Goal: Task Accomplishment & Management: Complete application form

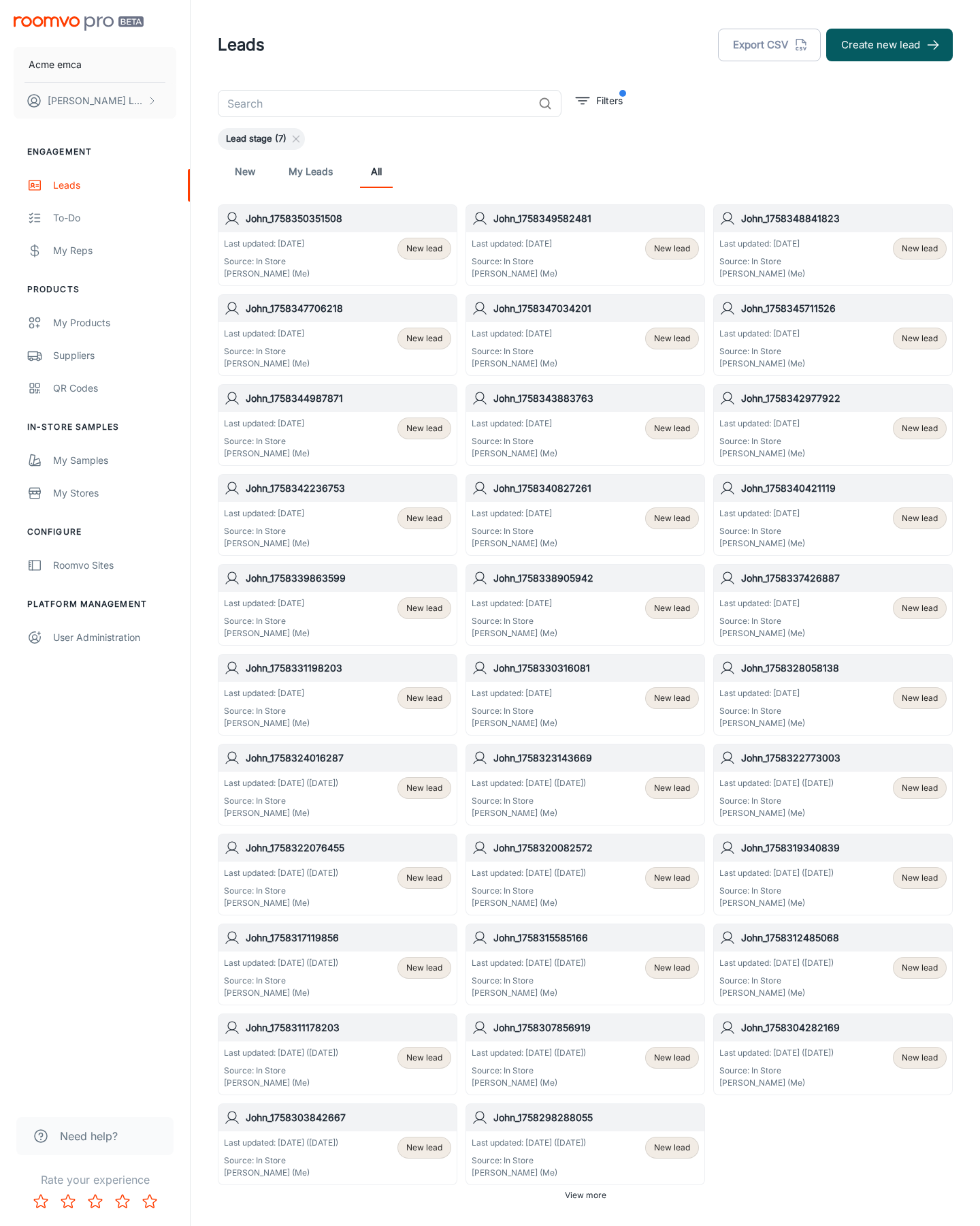
click at [890, 45] on button "Create new lead" at bounding box center [890, 45] width 126 height 33
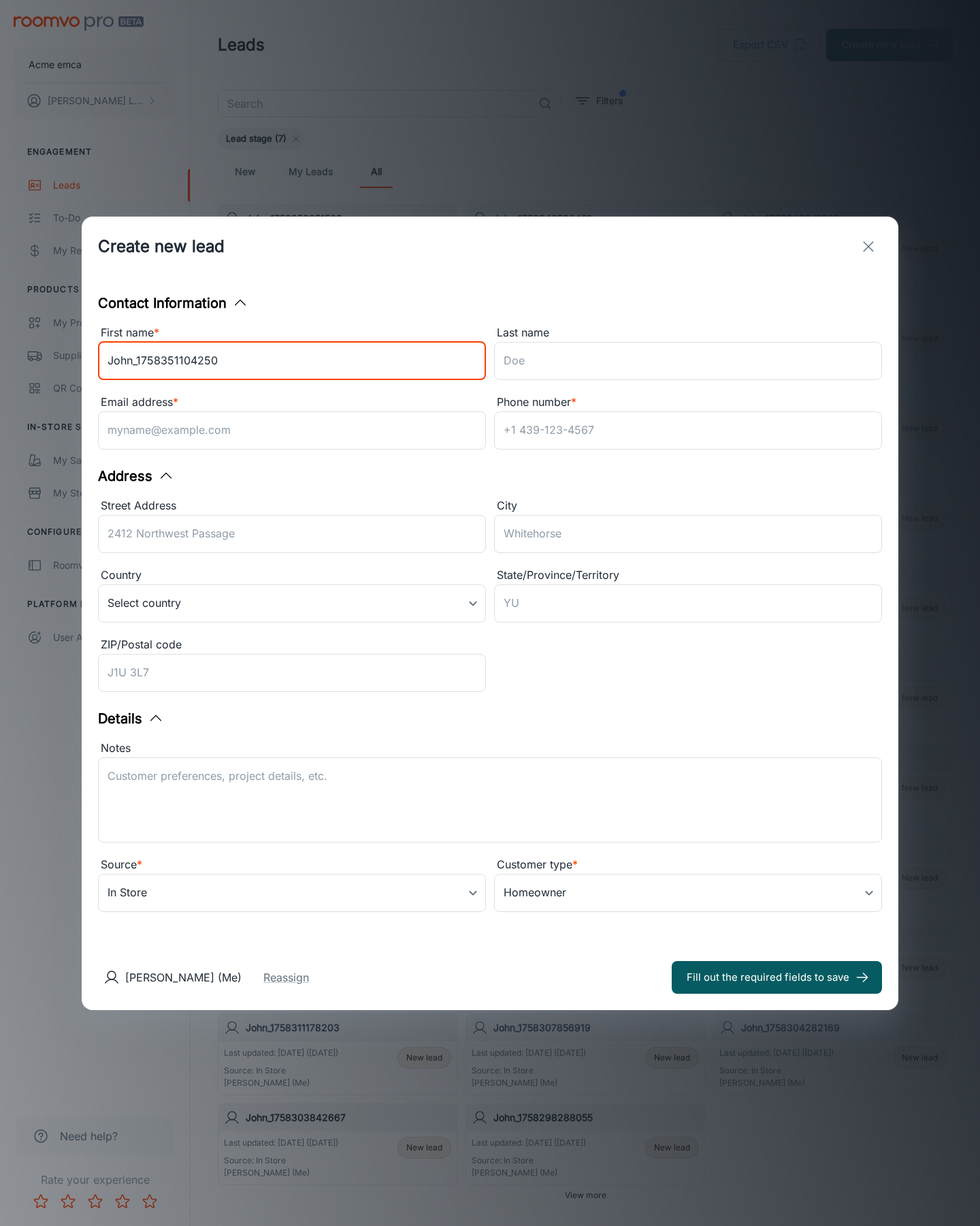
type input "John_1758351104250"
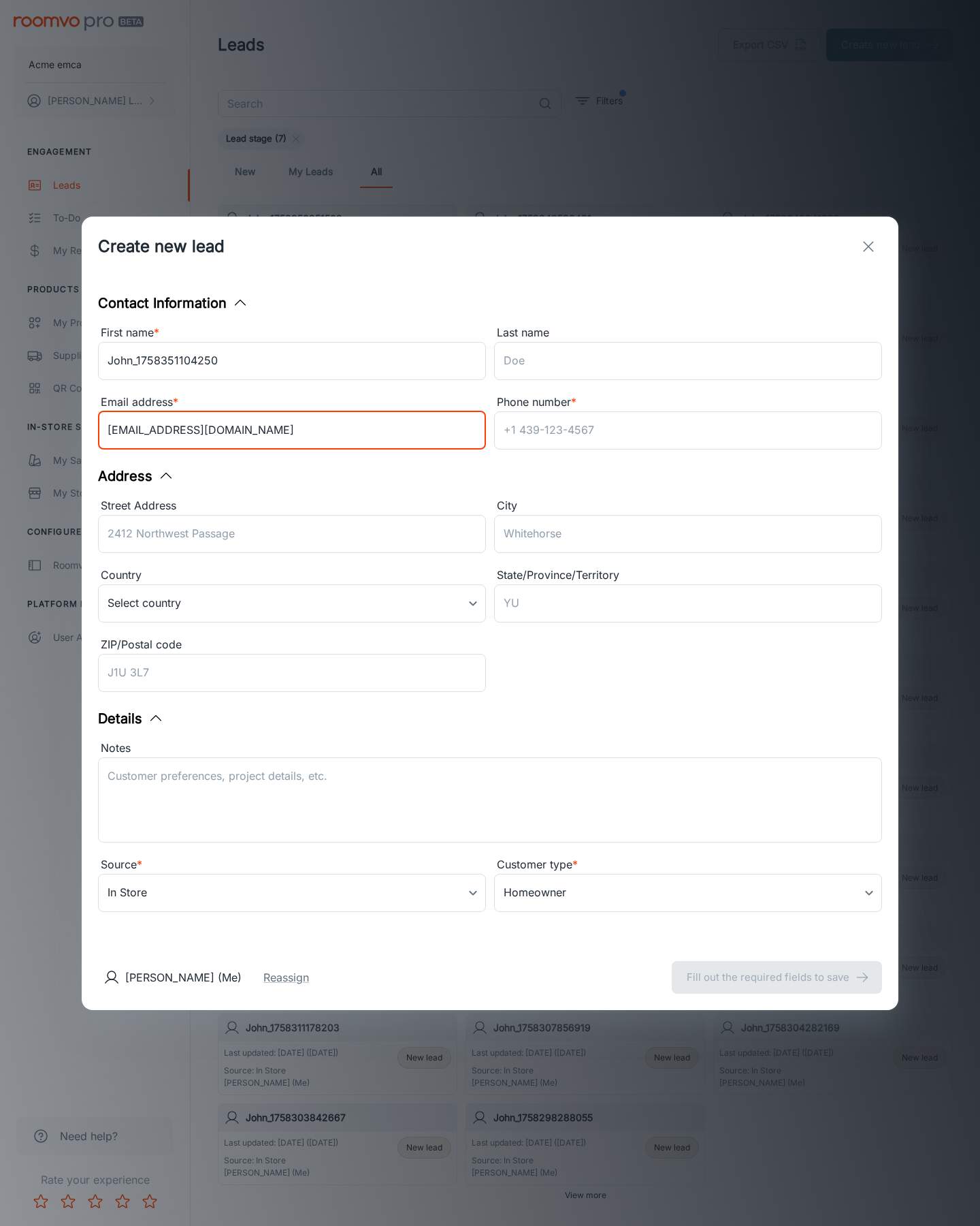
type input "[EMAIL_ADDRESS][DOMAIN_NAME]"
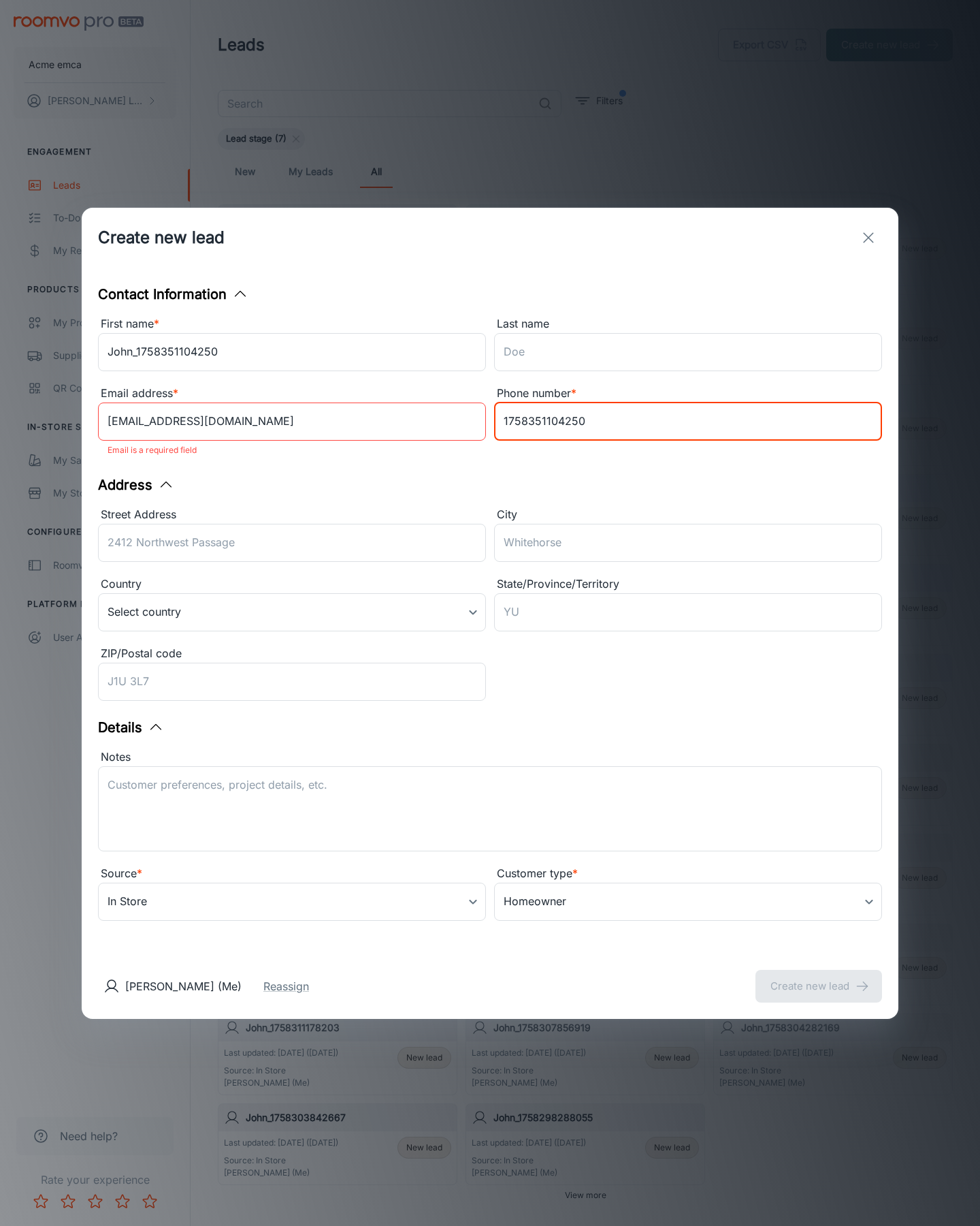
type input "1758351104250"
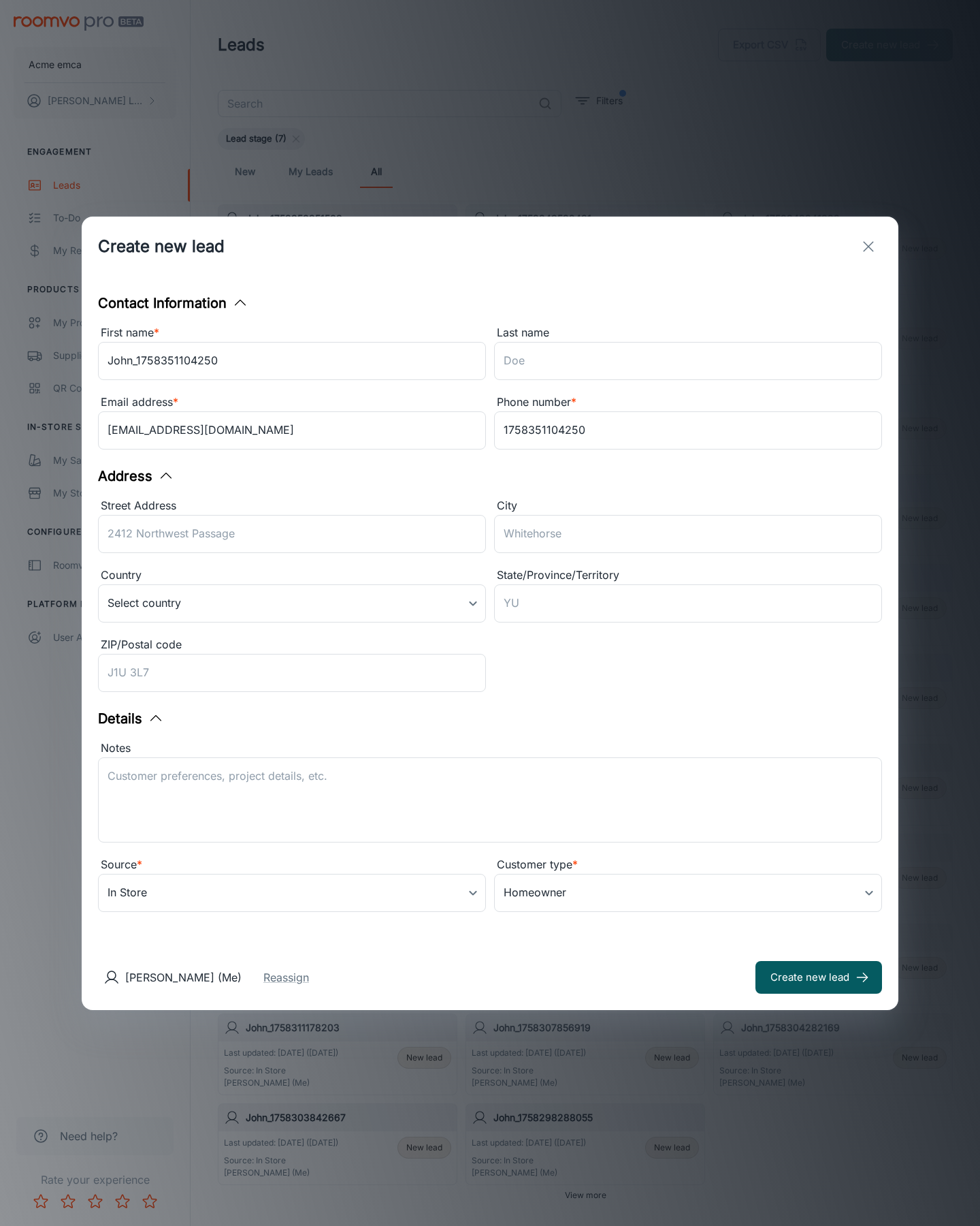
click at [820, 976] on button "Create new lead" at bounding box center [819, 977] width 126 height 33
